Goal: Task Accomplishment & Management: Complete application form

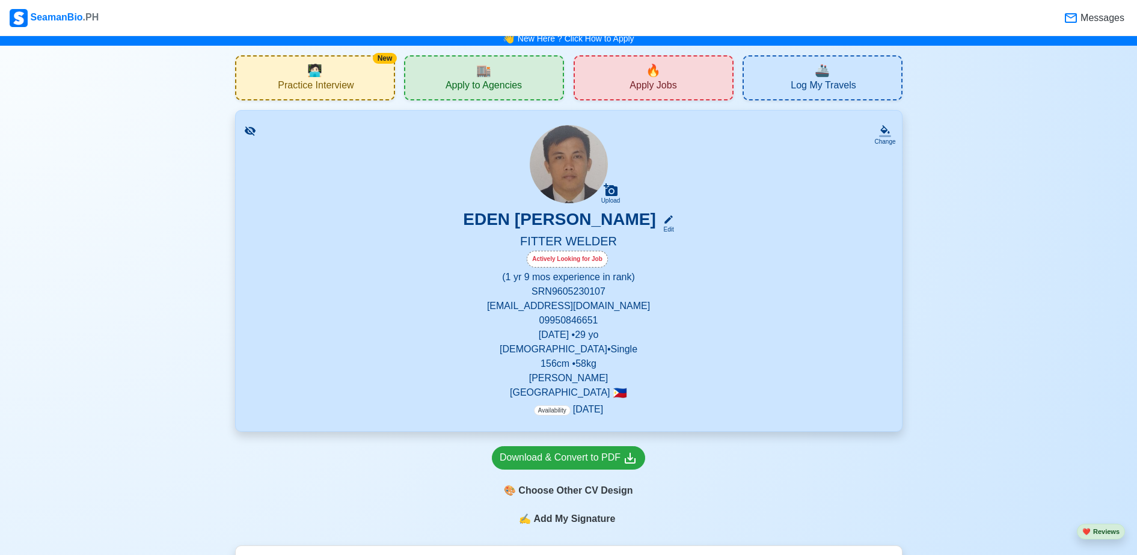
scroll to position [5, 0]
click at [479, 87] on span "Apply to Agencies" at bounding box center [483, 86] width 76 height 15
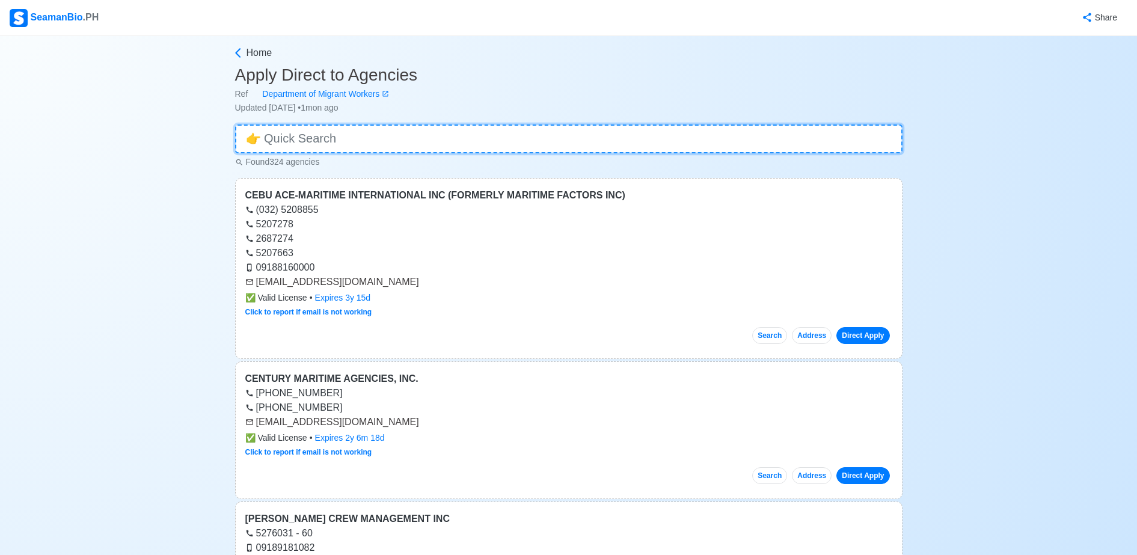
click at [459, 142] on input at bounding box center [568, 138] width 667 height 29
click at [286, 139] on input at bounding box center [568, 138] width 667 height 29
click at [545, 139] on input at bounding box center [568, 138] width 667 height 29
click at [249, 52] on span "Home" at bounding box center [259, 53] width 26 height 14
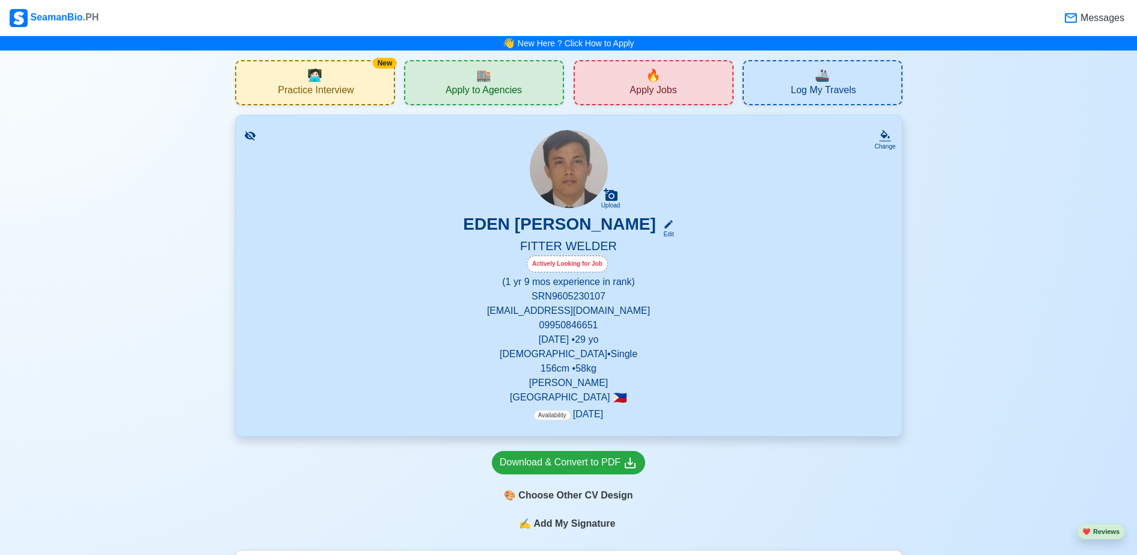
click at [632, 81] on div "🔥 Apply Jobs" at bounding box center [653, 82] width 160 height 45
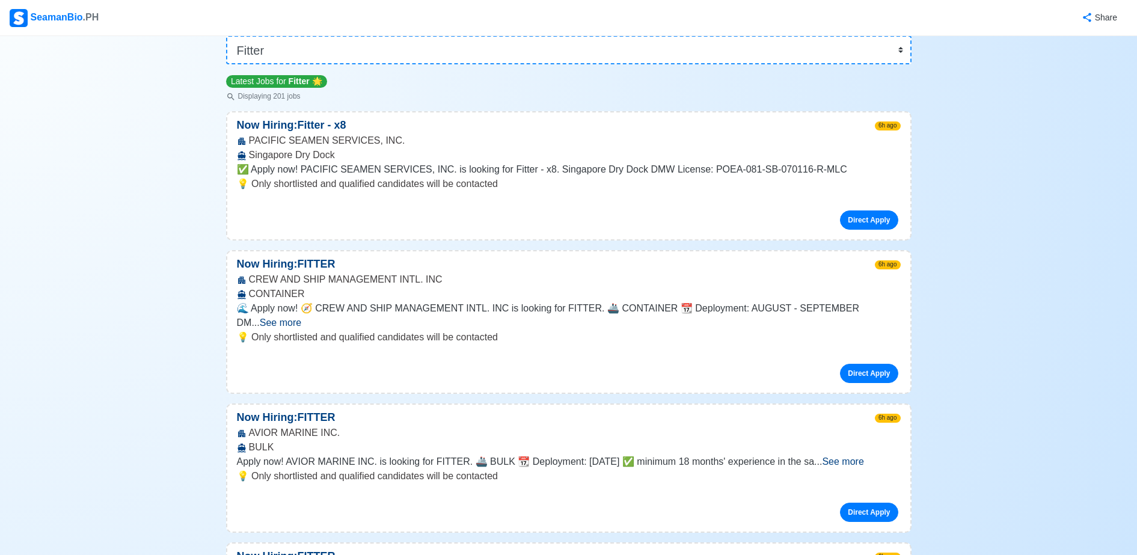
scroll to position [115, 0]
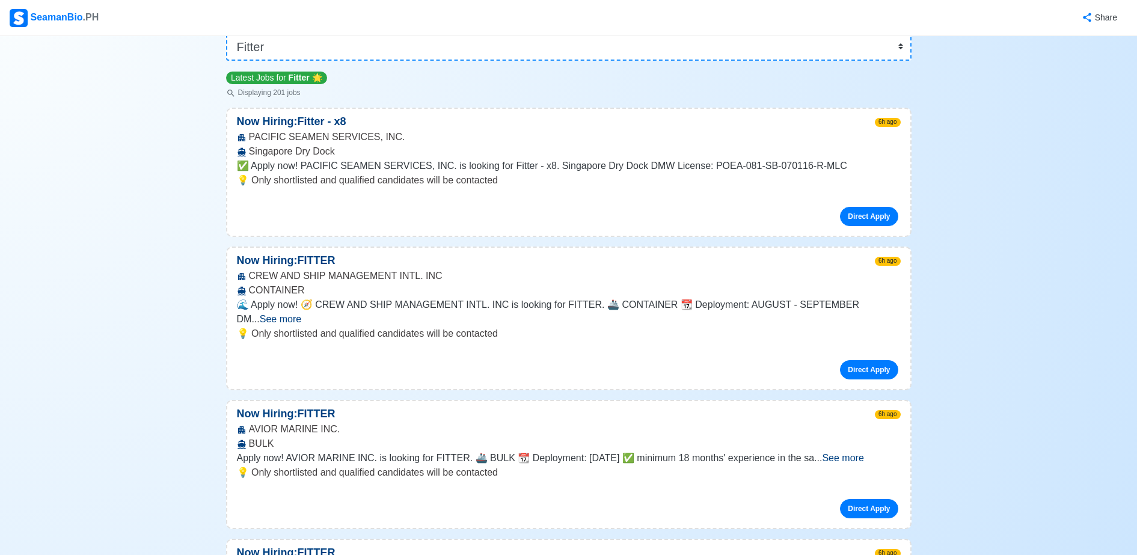
click at [301, 314] on span "See more" at bounding box center [280, 319] width 41 height 10
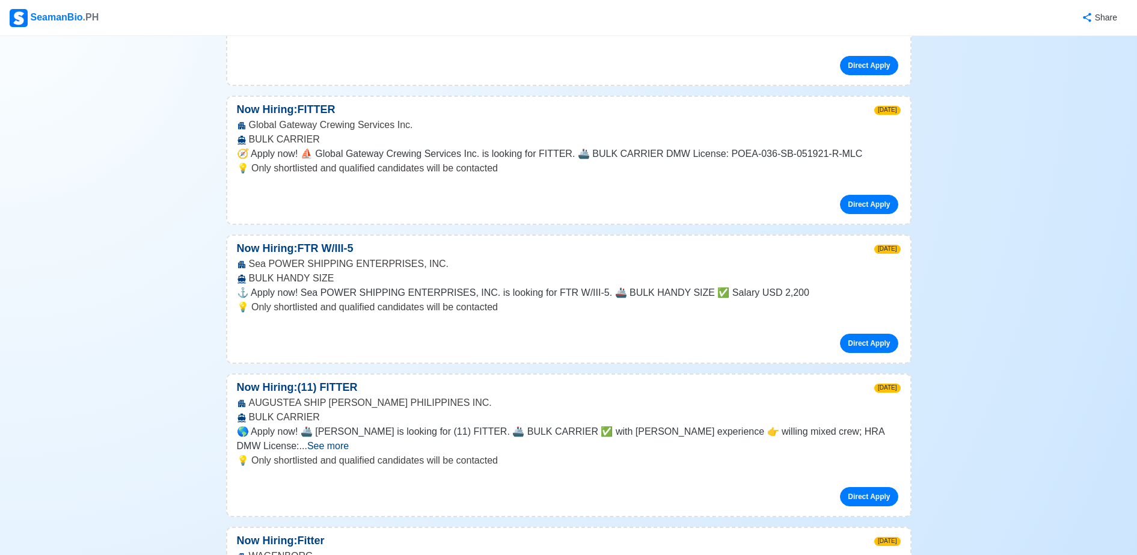
scroll to position [2235, 0]
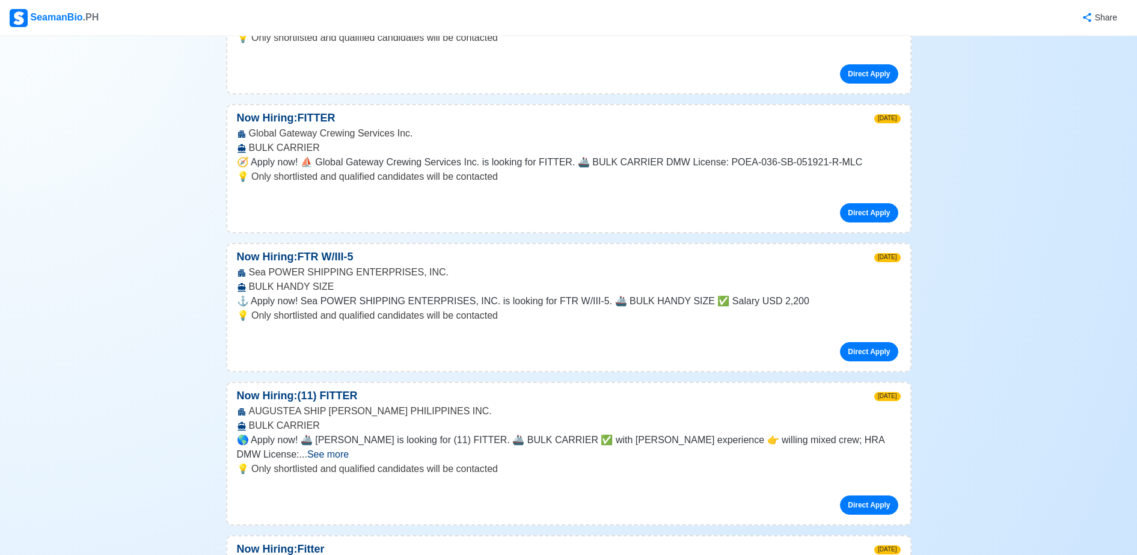
click at [738, 308] on p "💡 Only shortlisted and qualified candidates will be contacted" at bounding box center [569, 315] width 664 height 14
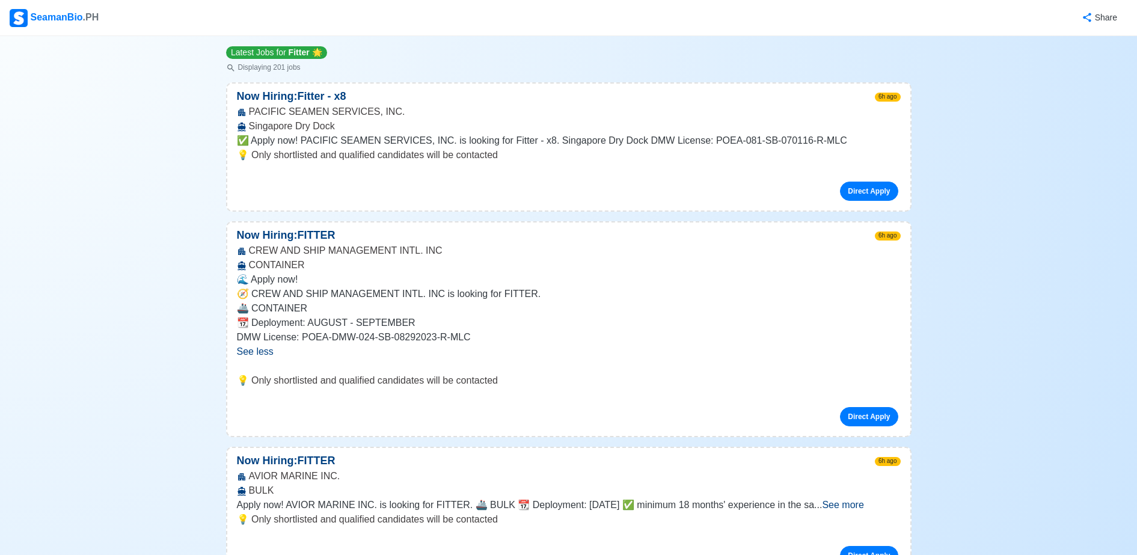
scroll to position [141, 0]
click at [284, 109] on div "PACIFIC SEAMEN SERVICES, INC. [GEOGRAPHIC_DATA]" at bounding box center [568, 118] width 683 height 29
click at [291, 97] on p "Now Hiring: Fitter - x8" at bounding box center [291, 96] width 129 height 16
drag, startPoint x: 337, startPoint y: 139, endPoint x: 341, endPoint y: 122, distance: 17.8
click at [341, 122] on div "Now Hiring: Fitter - x8 6h ago PACIFIC SEAMEN SERVICES, INC. [GEOGRAPHIC_DATA] …" at bounding box center [568, 146] width 685 height 129
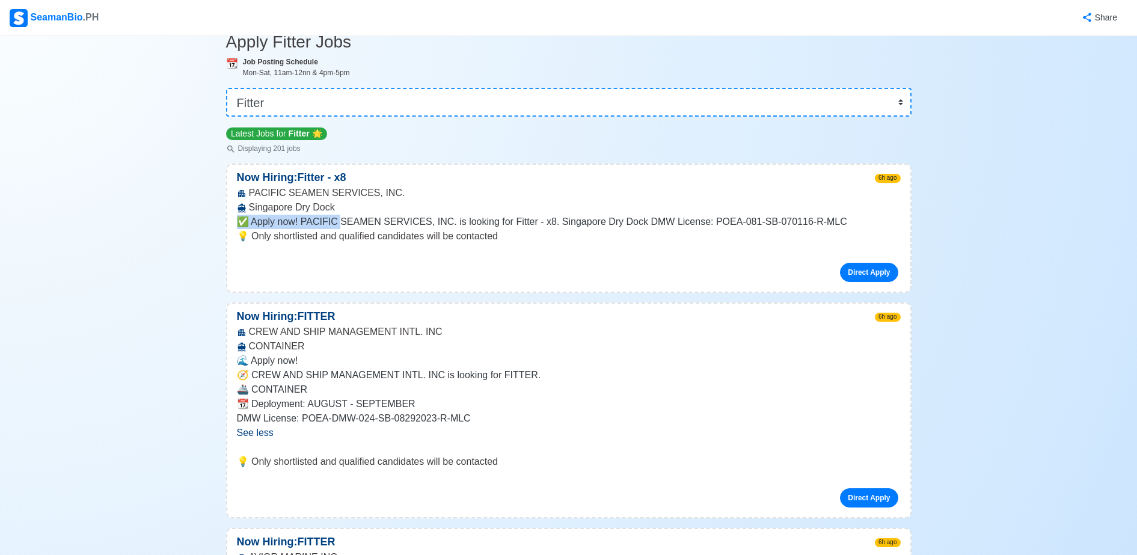
scroll to position [0, 0]
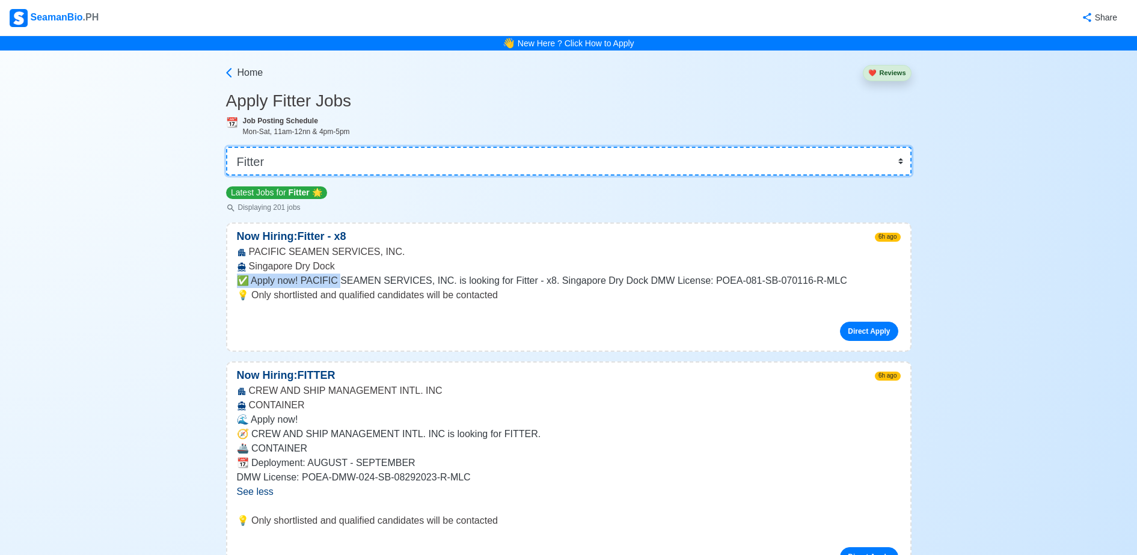
click at [287, 151] on select "👉 Select Rank or Position Master Chief Officer 2nd Officer 3rd Officer Junior O…" at bounding box center [568, 161] width 685 height 29
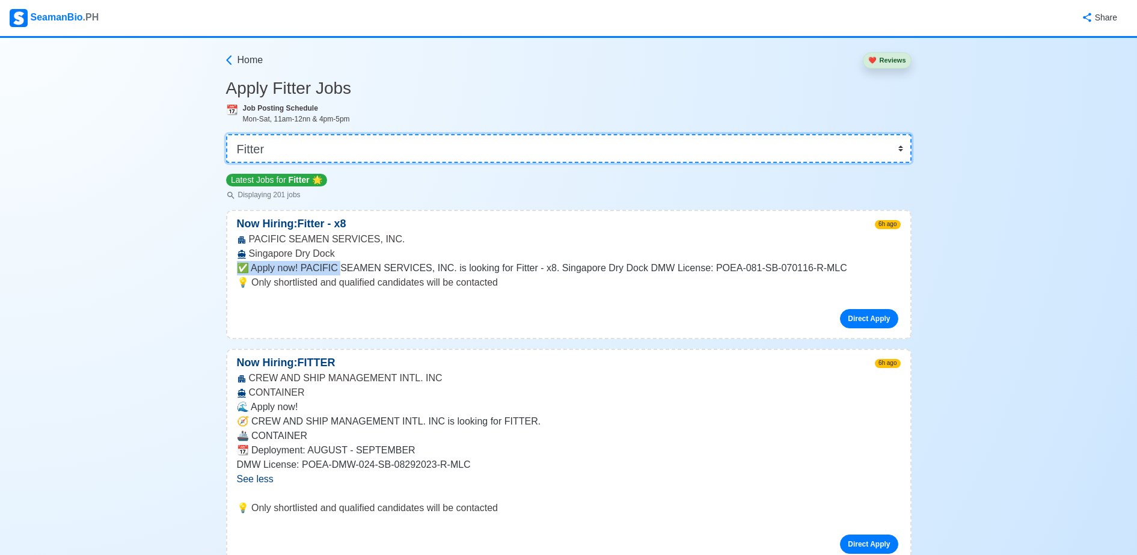
scroll to position [12, 0]
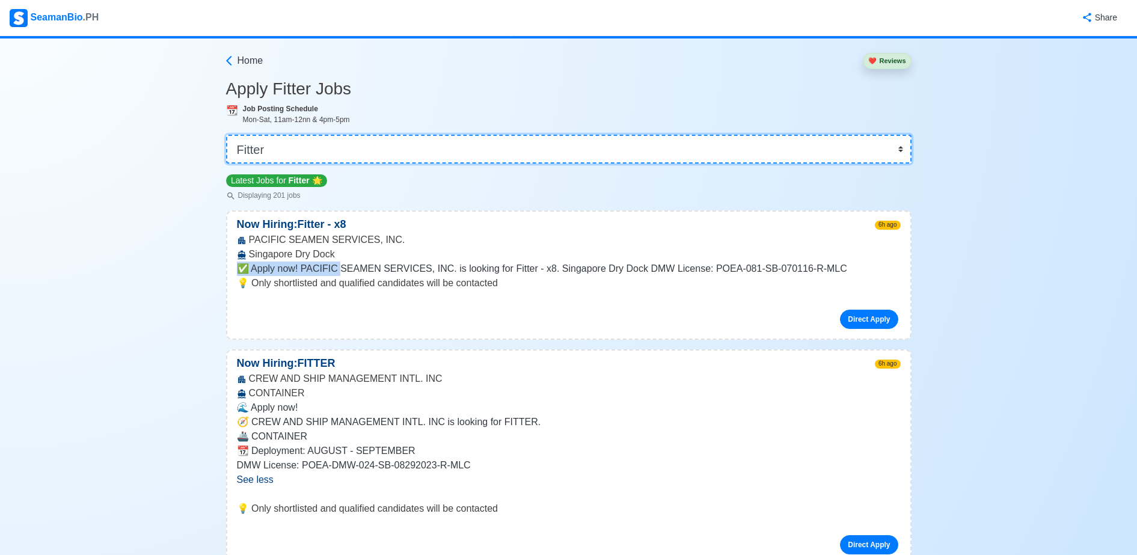
click at [287, 151] on select "👉 Select Rank or Position Master Chief Officer 2nd Officer 3rd Officer Junior O…" at bounding box center [568, 149] width 685 height 29
select select "[PERSON_NAME]"
click at [231, 147] on select "👉 Select Rank or Position Master Chief Officer 2nd Officer 3rd Officer Junior O…" at bounding box center [568, 149] width 685 height 29
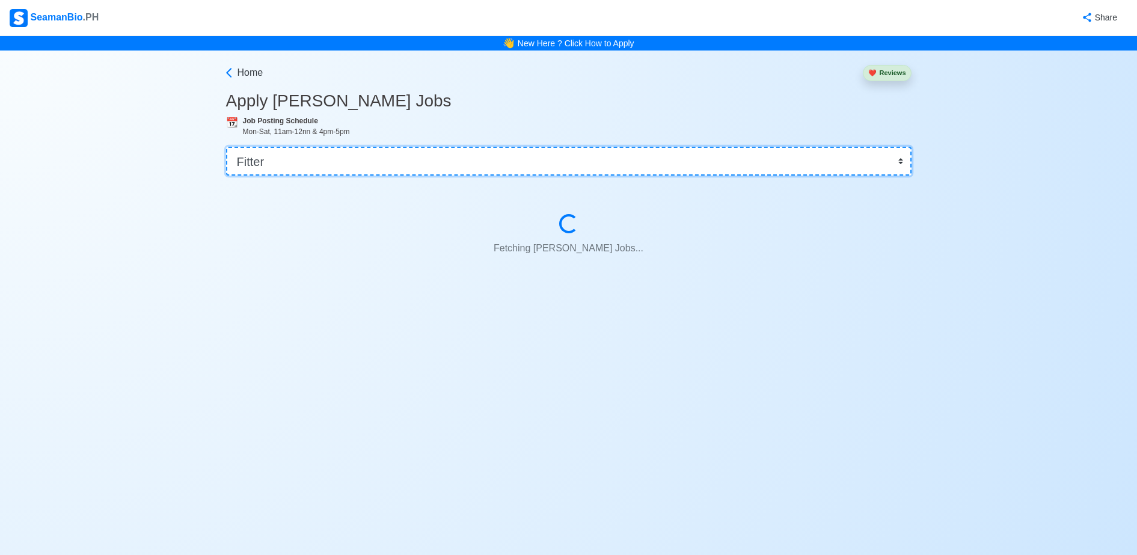
scroll to position [0, 0]
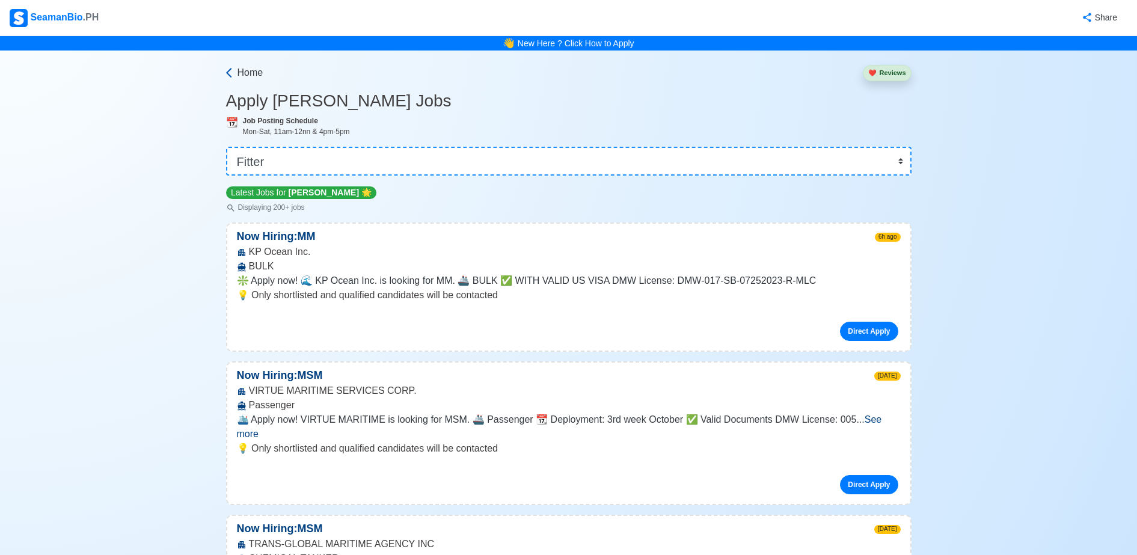
click at [225, 71] on icon at bounding box center [229, 73] width 12 height 12
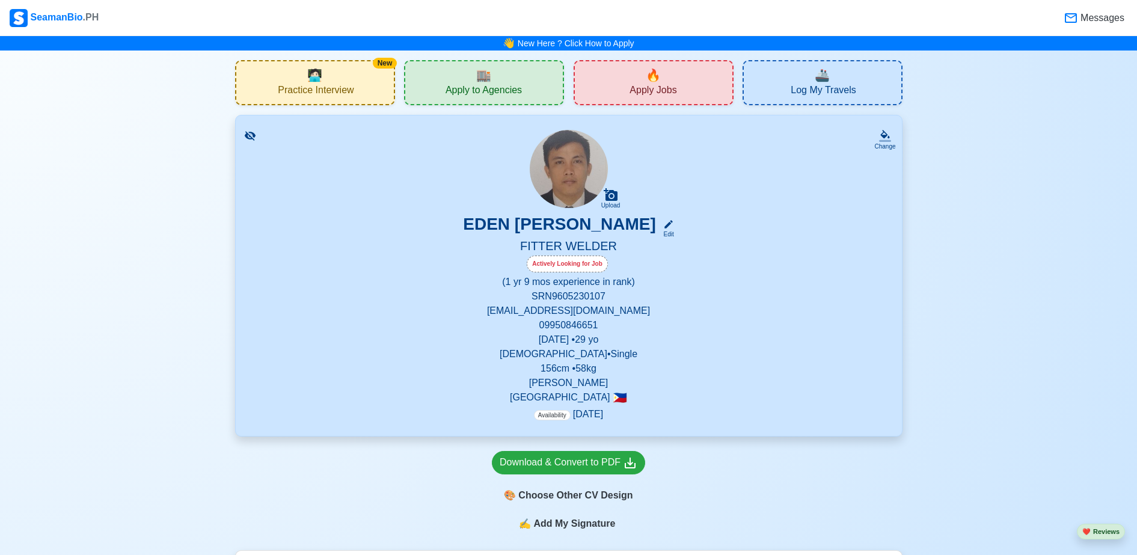
click at [486, 82] on span "🏬" at bounding box center [483, 75] width 15 height 18
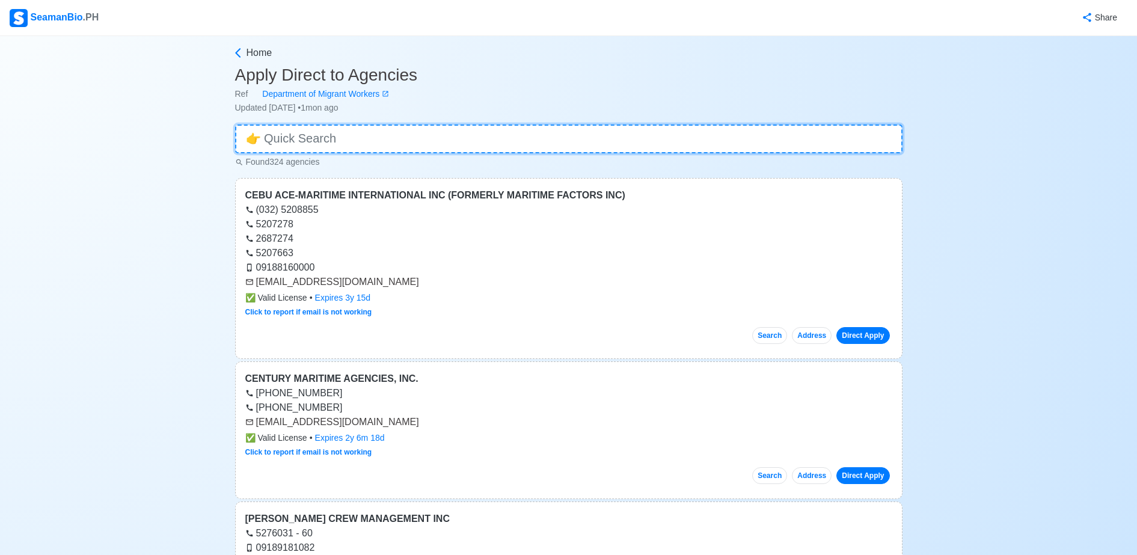
click at [457, 132] on input at bounding box center [568, 138] width 667 height 29
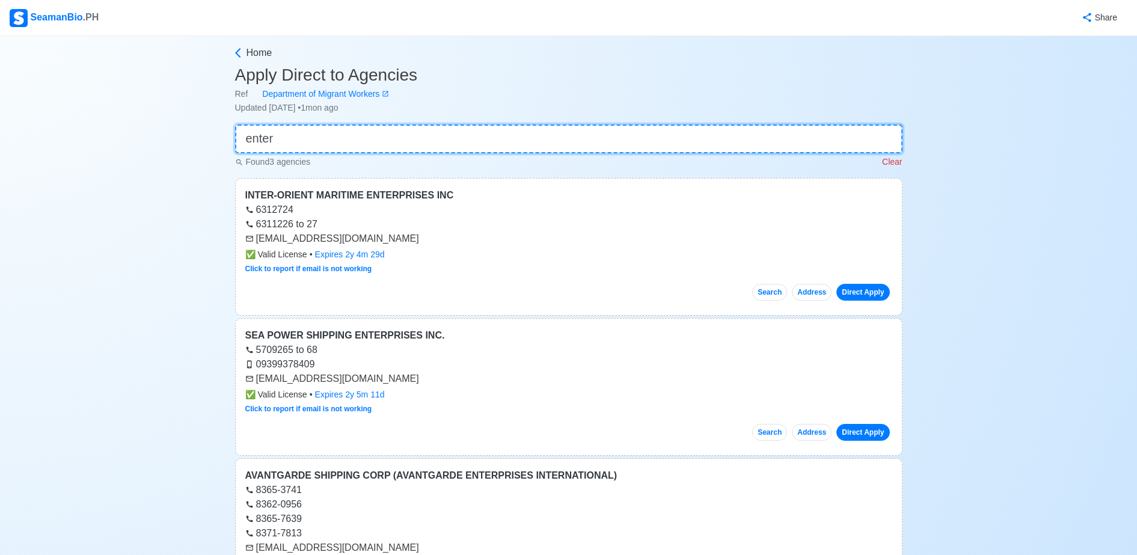
drag, startPoint x: 457, startPoint y: 132, endPoint x: 470, endPoint y: 135, distance: 13.4
click at [470, 135] on input "enter" at bounding box center [568, 138] width 667 height 29
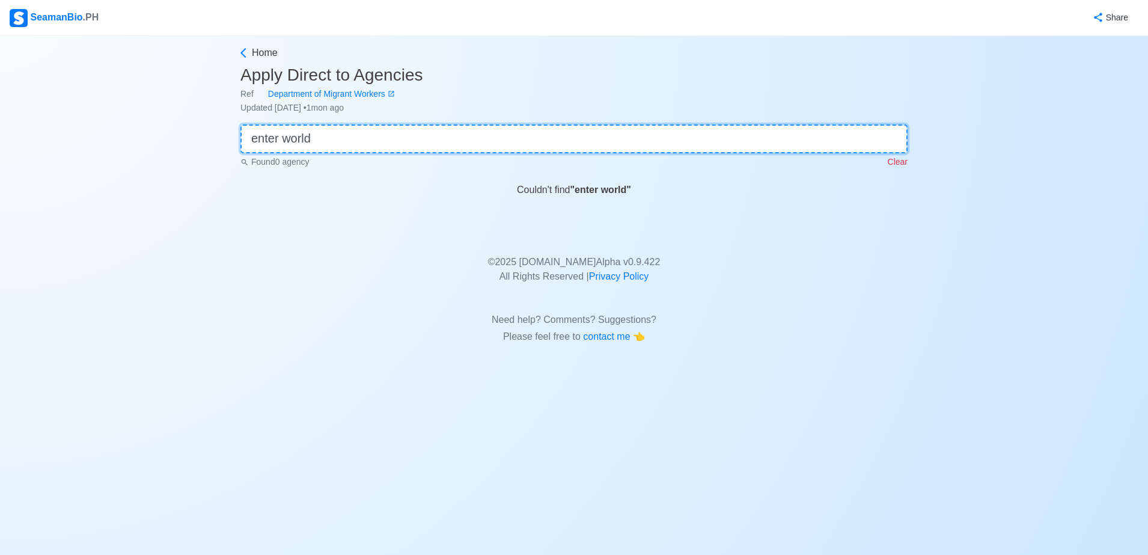
click at [470, 135] on input "enter world" at bounding box center [573, 138] width 667 height 29
type input "enter world"
click at [243, 56] on icon at bounding box center [243, 53] width 12 height 12
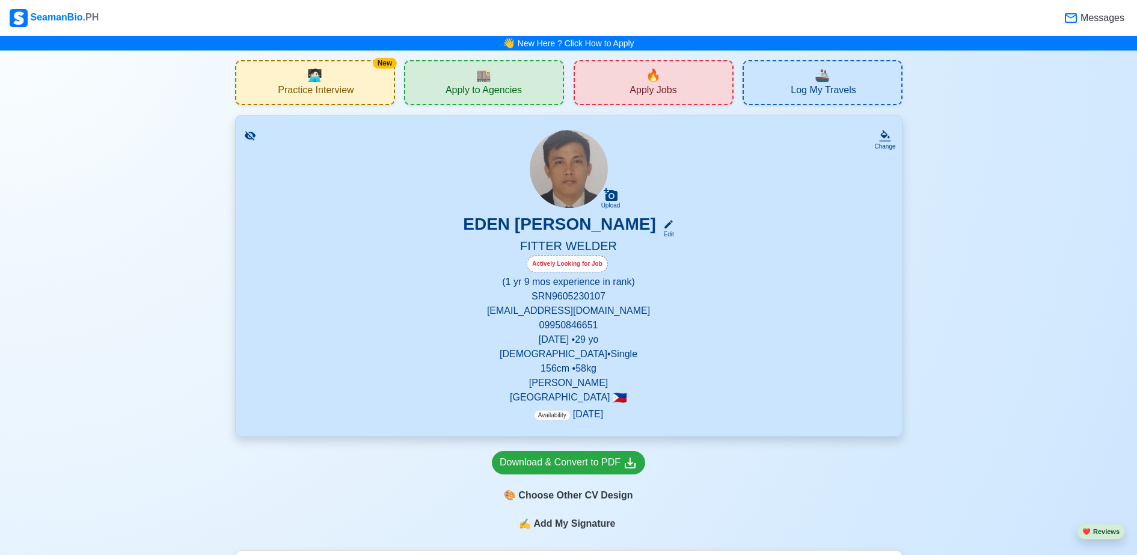
click at [644, 88] on span "Apply Jobs" at bounding box center [652, 91] width 47 height 15
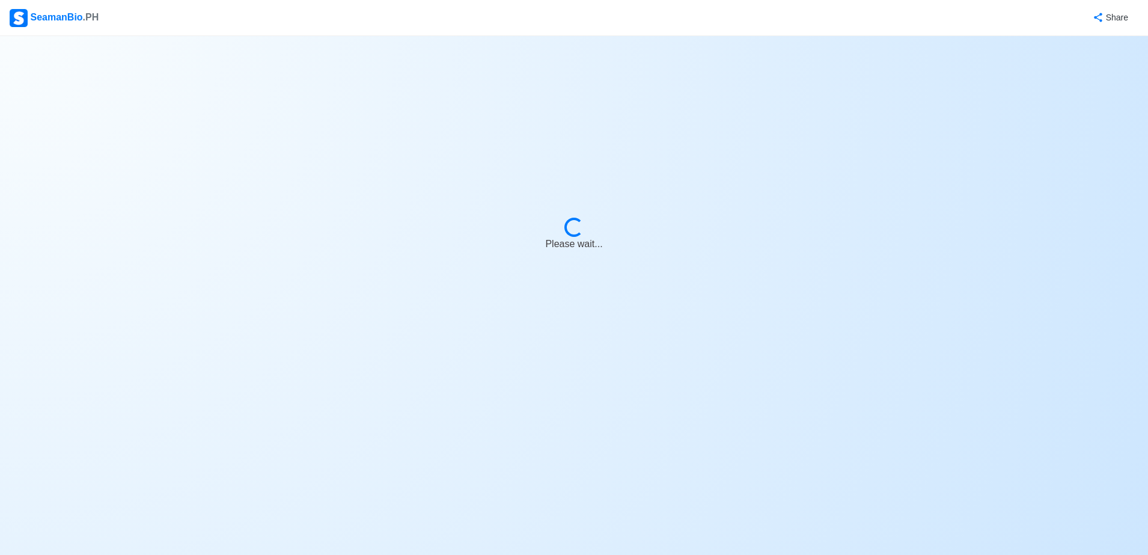
select select "Fitter"
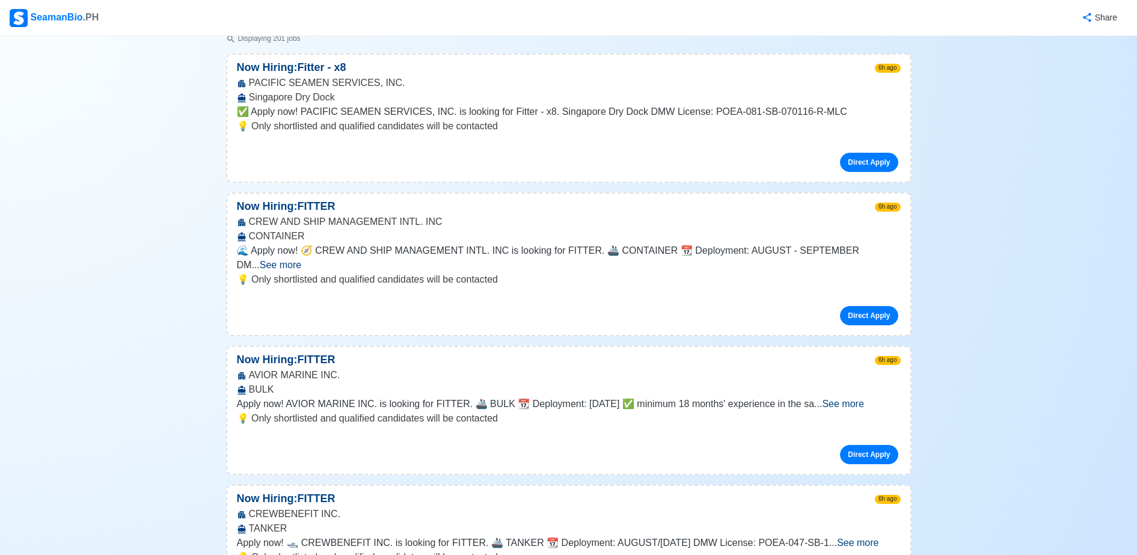
scroll to position [170, 0]
click at [863, 397] on span "See more" at bounding box center [842, 402] width 41 height 10
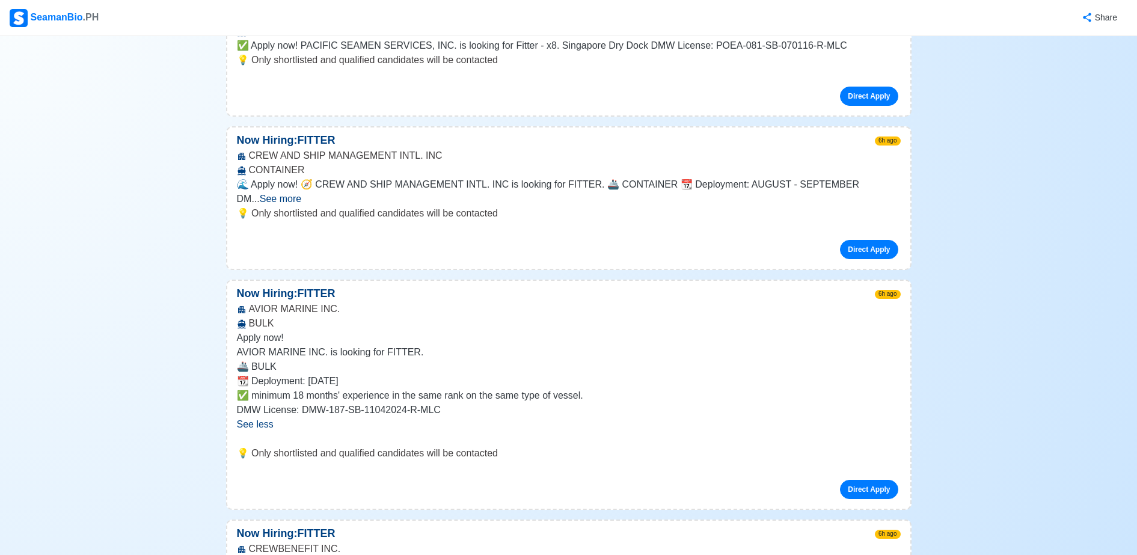
scroll to position [237, 0]
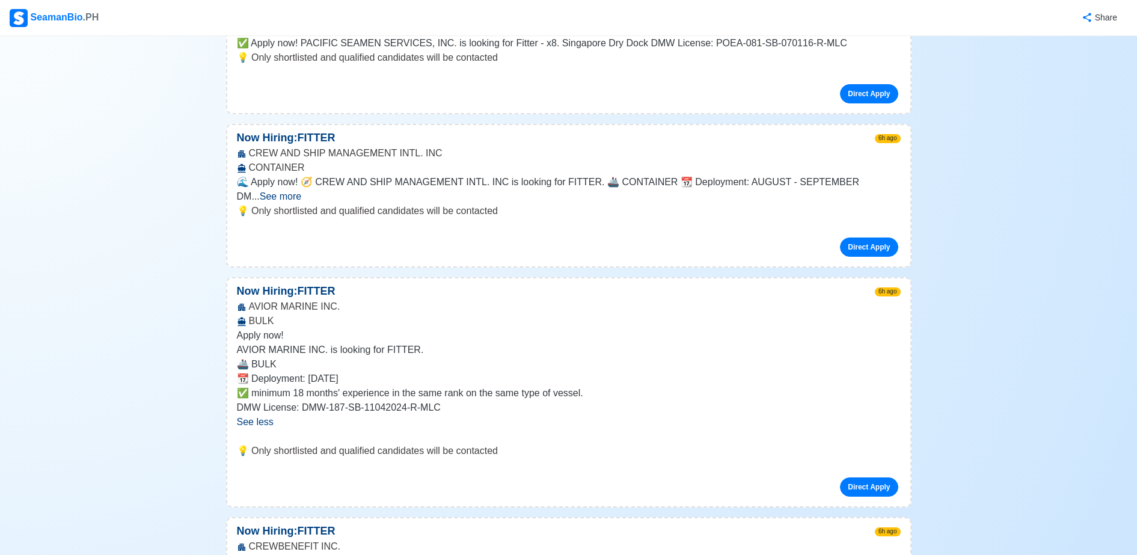
click at [468, 142] on div "Now Hiring: FITTER 6h ago" at bounding box center [568, 138] width 683 height 16
drag, startPoint x: 468, startPoint y: 142, endPoint x: 508, endPoint y: 123, distance: 44.6
drag, startPoint x: 508, startPoint y: 123, endPoint x: 515, endPoint y: 158, distance: 36.0
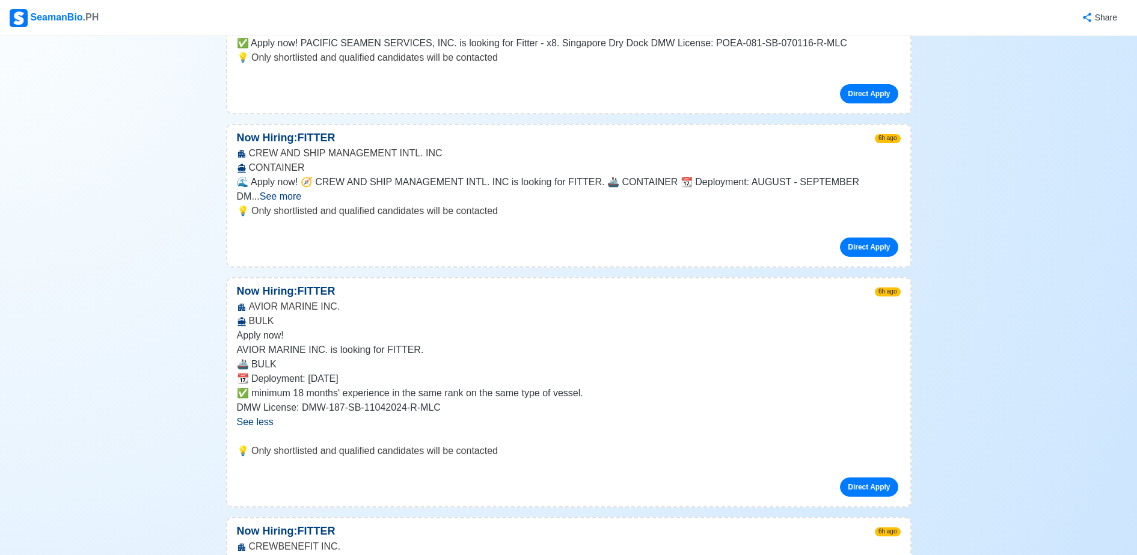
click at [515, 158] on div "CREW AND SHIP MANAGEMENT INTL. INC CONTAINER" at bounding box center [568, 160] width 683 height 29
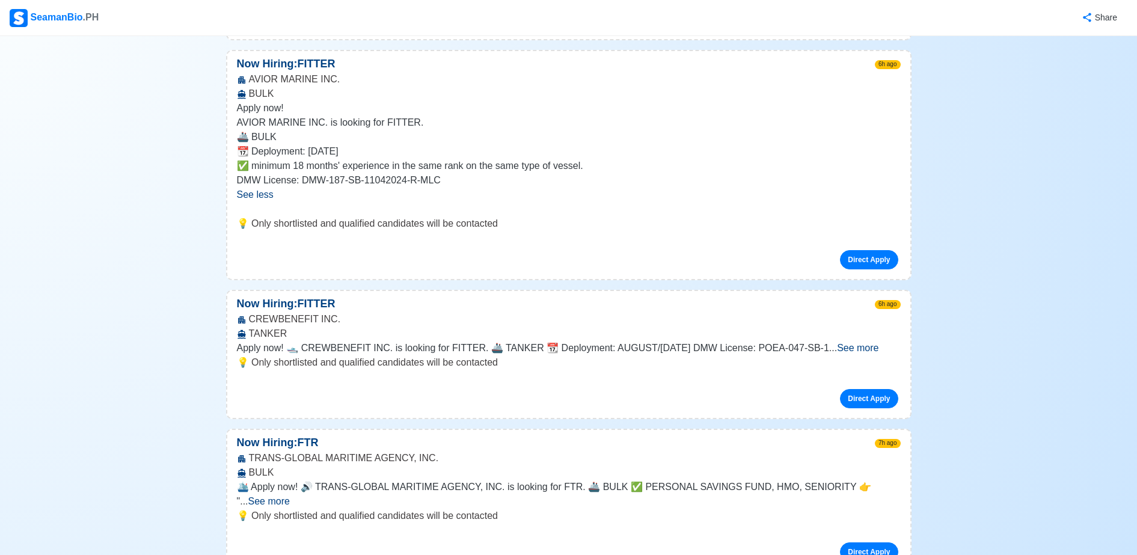
scroll to position [465, 0]
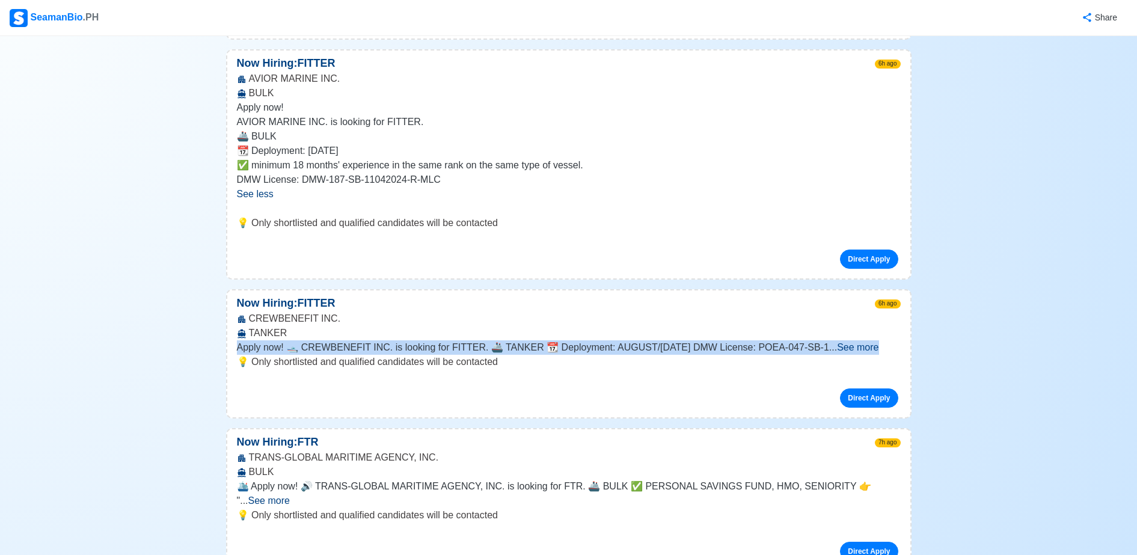
drag, startPoint x: 796, startPoint y: 321, endPoint x: 1054, endPoint y: 330, distance: 258.0
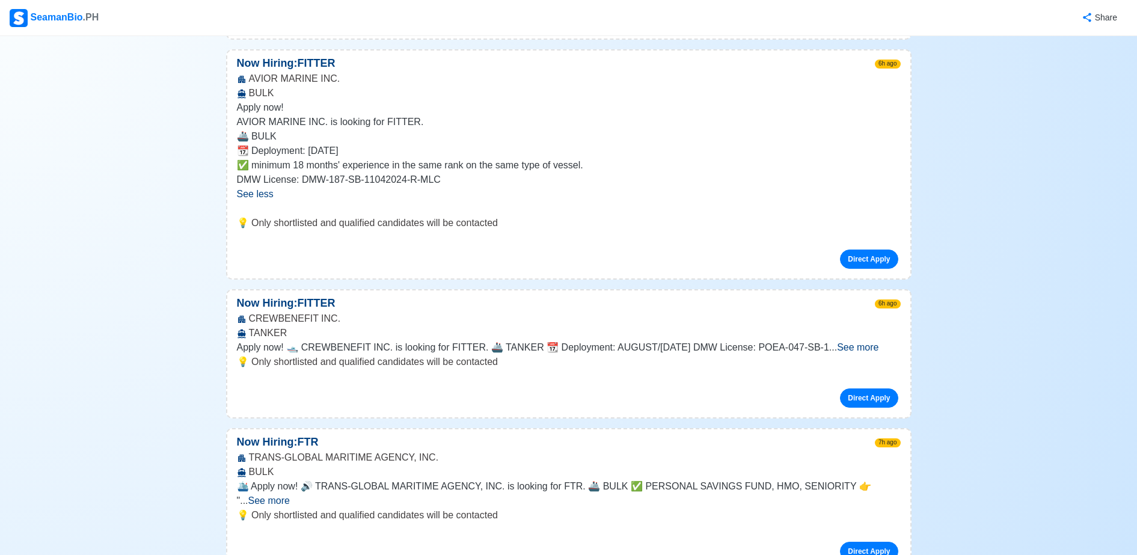
drag, startPoint x: 1054, startPoint y: 330, endPoint x: 1036, endPoint y: 386, distance: 58.7
click at [878, 342] on span "See more" at bounding box center [857, 347] width 41 height 10
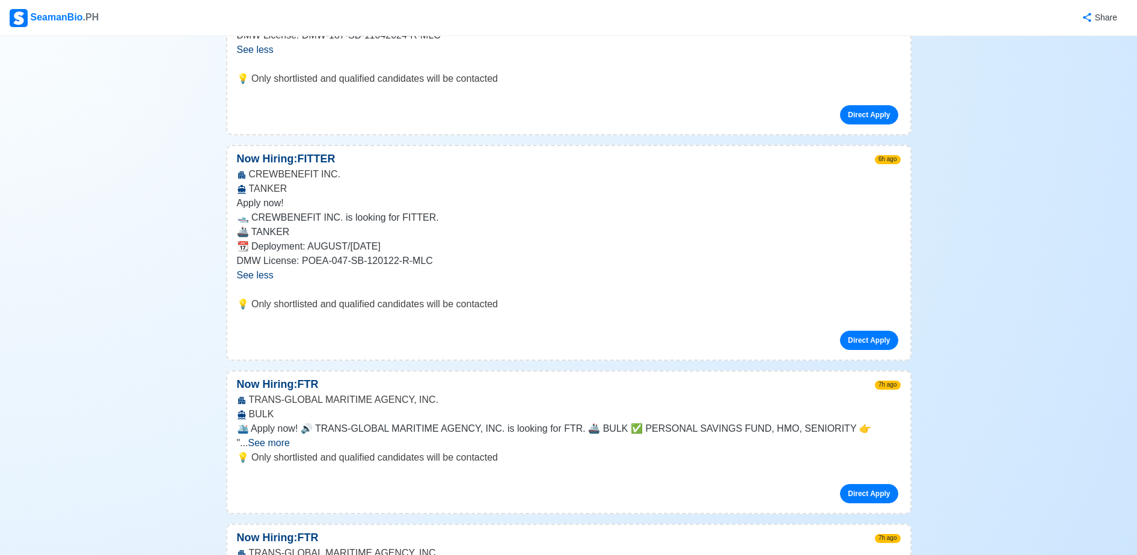
scroll to position [612, 0]
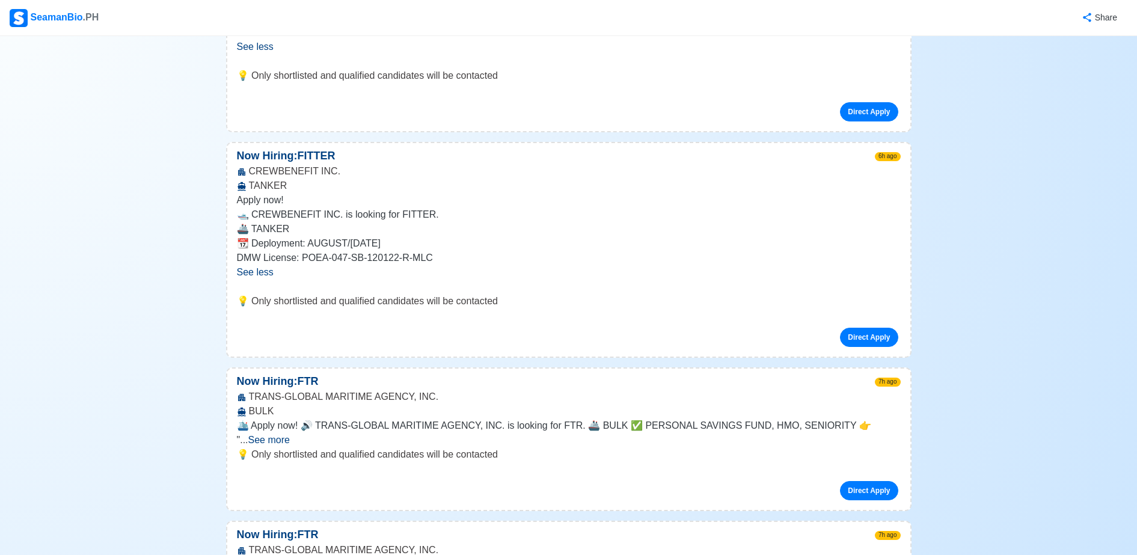
click at [290, 435] on span "See more" at bounding box center [268, 440] width 41 height 10
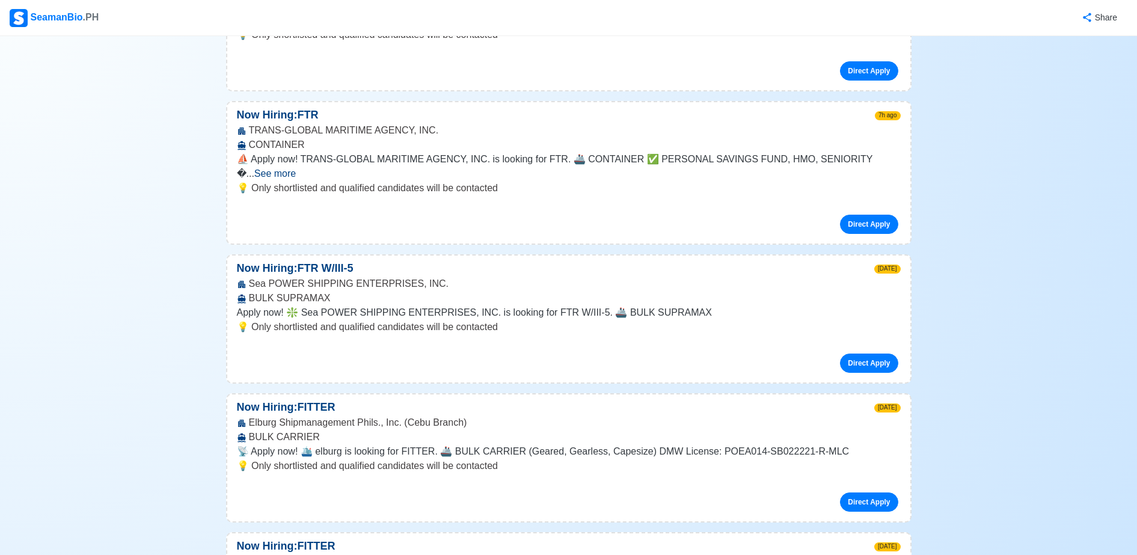
scroll to position [1195, 0]
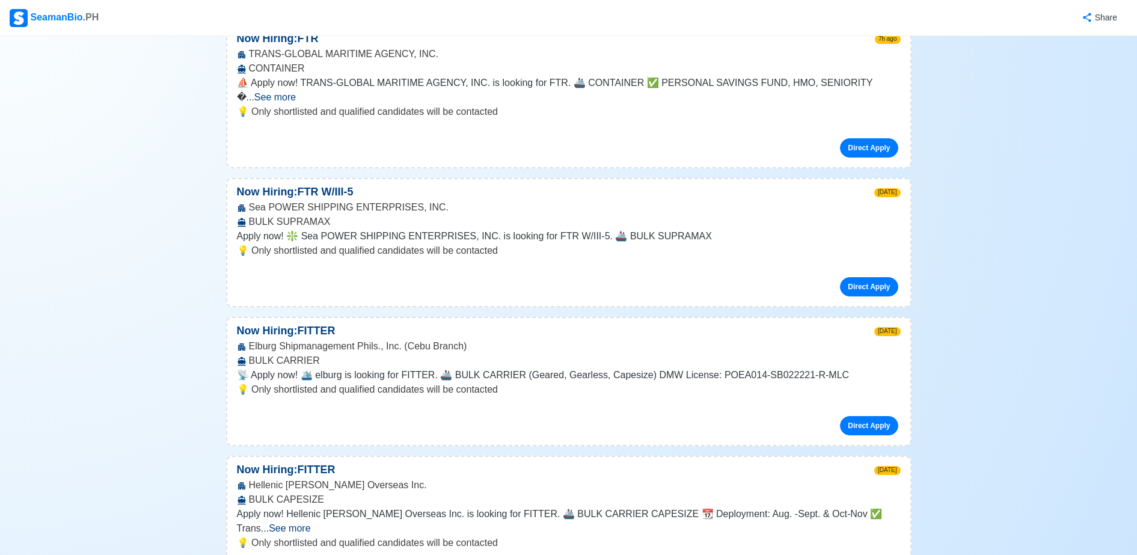
click at [310, 523] on span "See more" at bounding box center [289, 528] width 41 height 10
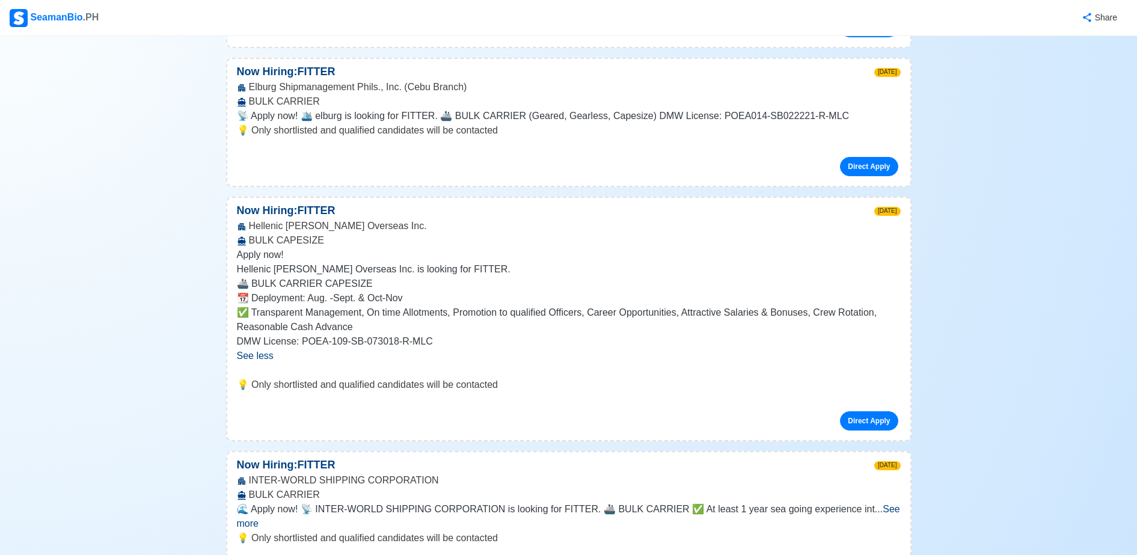
scroll to position [1497, 0]
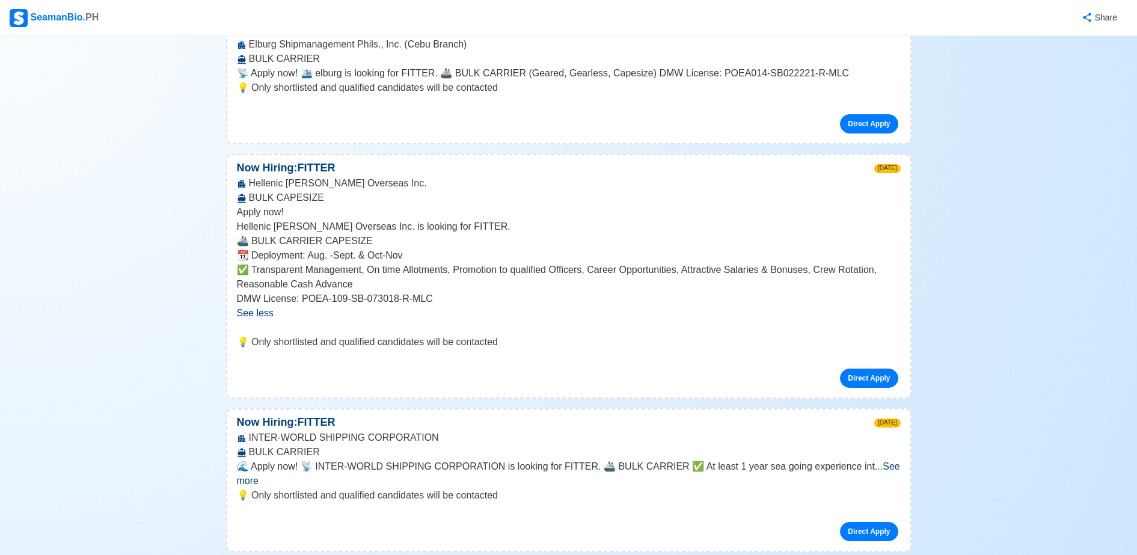
click at [876, 461] on span "See more" at bounding box center [568, 473] width 663 height 25
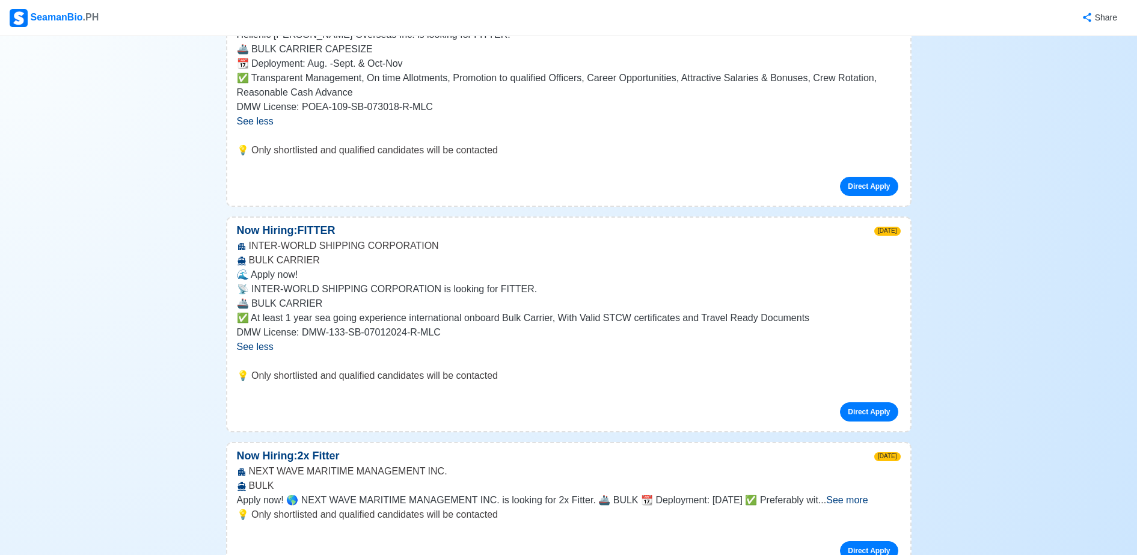
scroll to position [1689, 0]
click at [867, 494] on span "See more" at bounding box center [846, 499] width 41 height 10
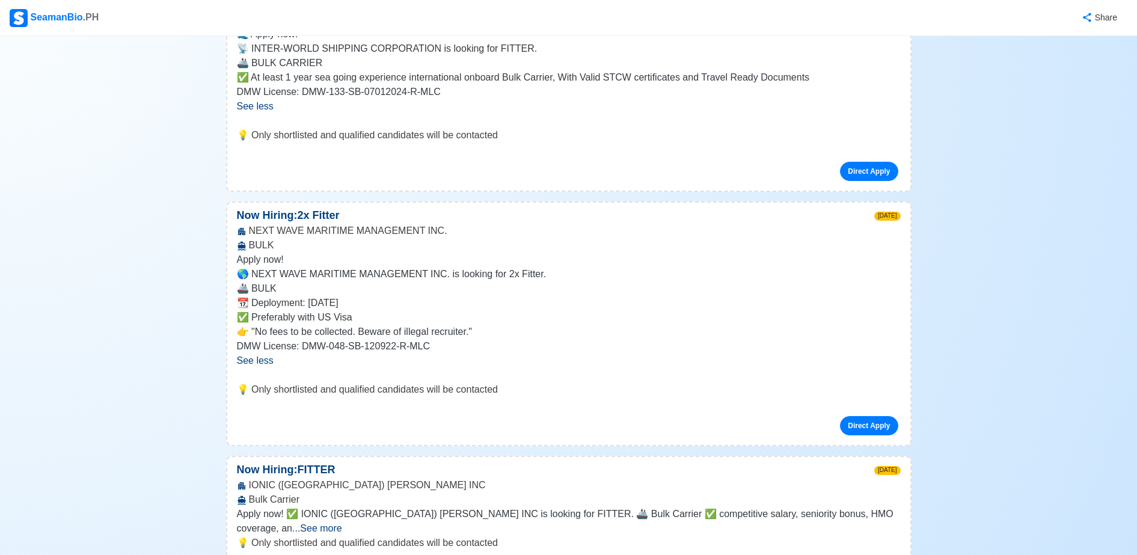
scroll to position [1929, 0]
drag, startPoint x: 383, startPoint y: 194, endPoint x: 374, endPoint y: 195, distance: 9.1
drag, startPoint x: 374, startPoint y: 195, endPoint x: 364, endPoint y: 193, distance: 10.4
click at [364, 207] on div "Now Hiring: 2x Fitter [DATE]" at bounding box center [568, 215] width 683 height 16
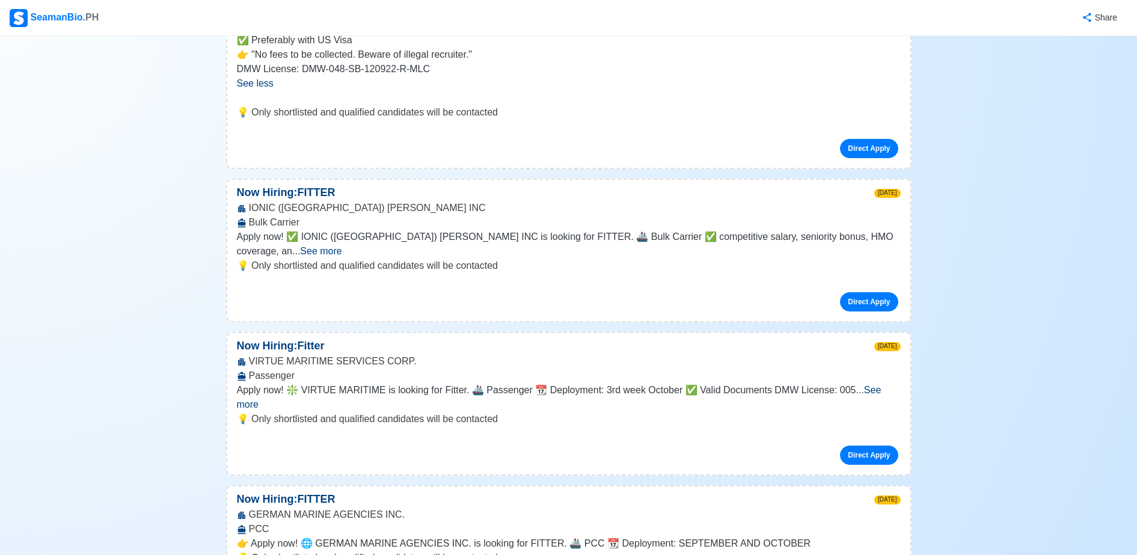
scroll to position [2207, 0]
